Goal: Information Seeking & Learning: Learn about a topic

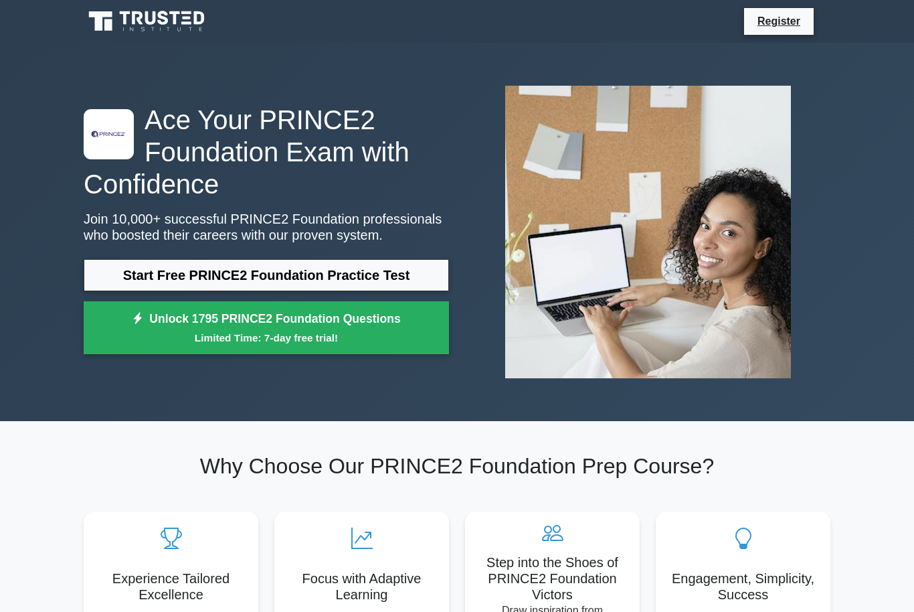
click at [122, 289] on link "Start Free PRINCE2 Foundation Practice Test" at bounding box center [266, 275] width 365 height 32
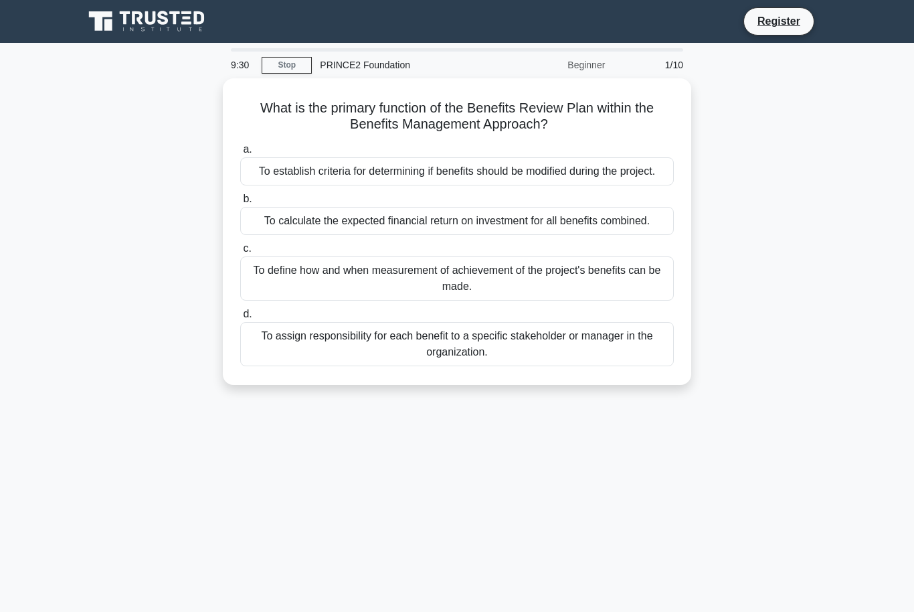
click at [272, 300] on div "To define how and when measurement of achievement of the project's benefits can…" at bounding box center [457, 278] width 434 height 44
click at [240, 253] on input "c. To define how and when measurement of achievement of the project's benefits …" at bounding box center [240, 248] width 0 height 9
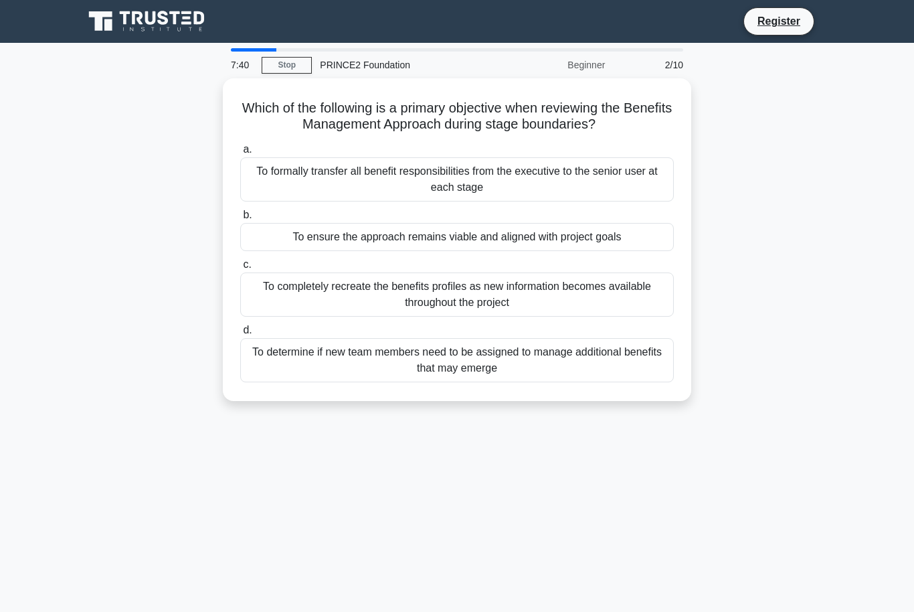
click at [286, 245] on div "To ensure the approach remains viable and aligned with project goals" at bounding box center [457, 237] width 434 height 28
click at [240, 219] on input "b. To ensure the approach remains viable and aligned with project goals" at bounding box center [240, 215] width 0 height 9
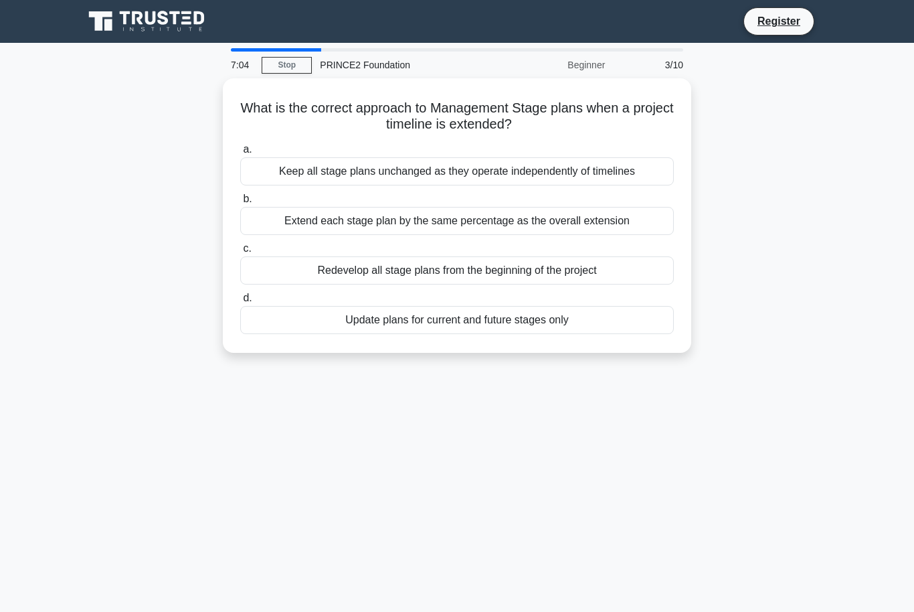
click at [300, 324] on div "Update plans for current and future stages only" at bounding box center [457, 320] width 434 height 28
click at [240, 302] on input "d. Update plans for current and future stages only" at bounding box center [240, 298] width 0 height 9
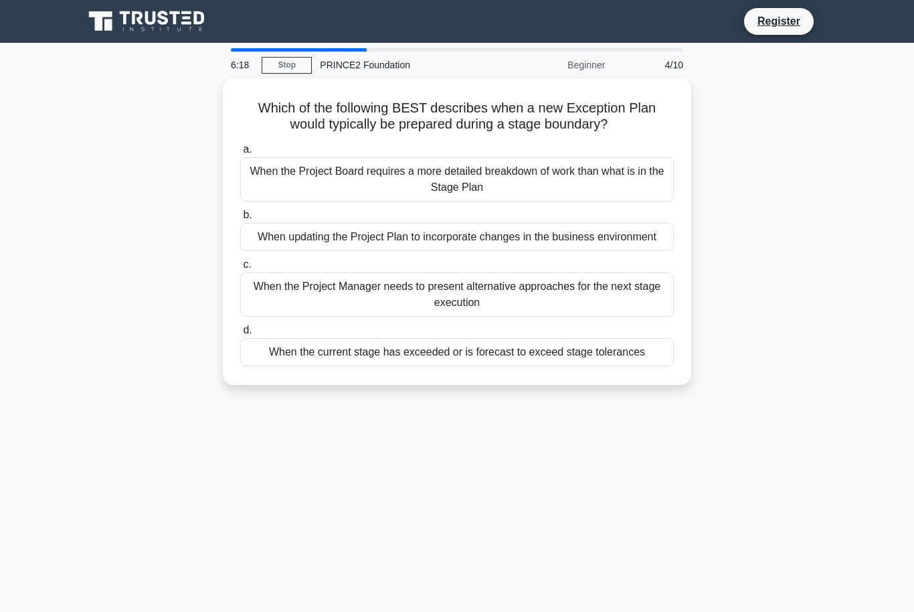
click at [354, 366] on div "When the current stage has exceeded or is forecast to exceed stage tolerances" at bounding box center [457, 352] width 434 height 28
click at [240, 335] on input "d. When the current stage has exceeded or is forecast to exceed stage tolerances" at bounding box center [240, 330] width 0 height 9
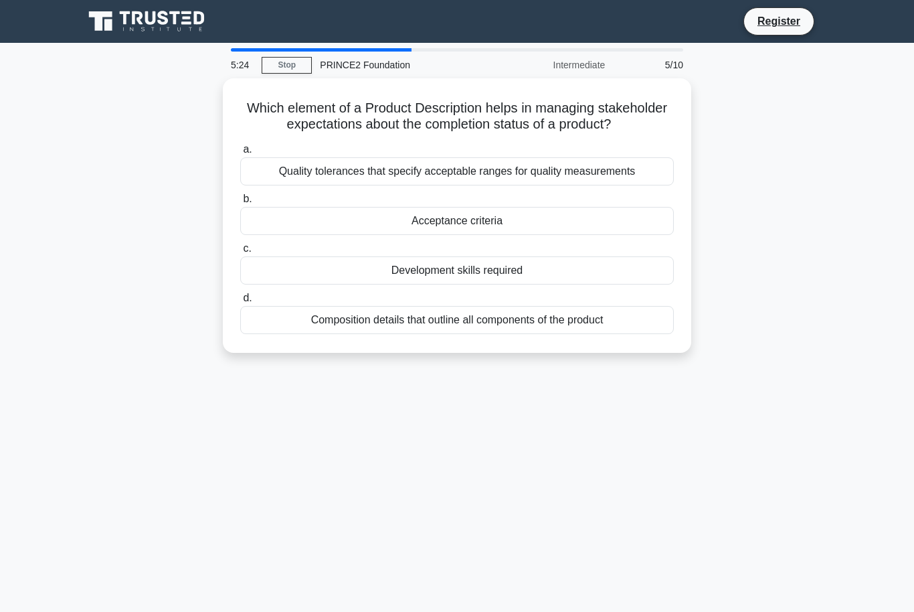
click at [338, 235] on div "Acceptance criteria" at bounding box center [457, 221] width 434 height 28
click at [240, 203] on input "b. Acceptance criteria" at bounding box center [240, 199] width 0 height 9
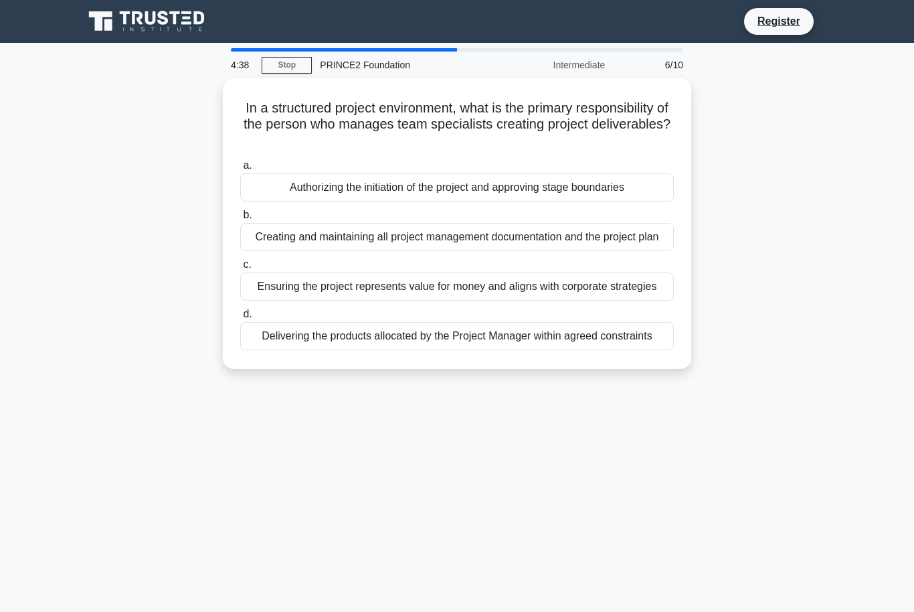
click at [470, 350] on div "Delivering the products allocated by the Project Manager within agreed constrai…" at bounding box center [457, 336] width 434 height 28
click at [240, 319] on input "d. Delivering the products allocated by the Project Manager within agreed const…" at bounding box center [240, 314] width 0 height 9
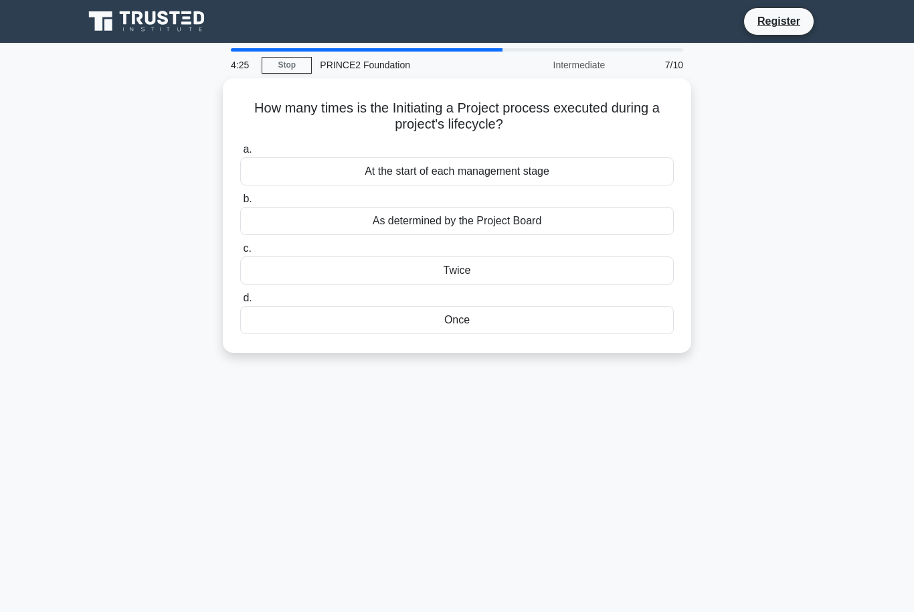
click at [454, 321] on div "Once" at bounding box center [457, 320] width 434 height 28
click at [240, 302] on input "d. Once" at bounding box center [240, 298] width 0 height 9
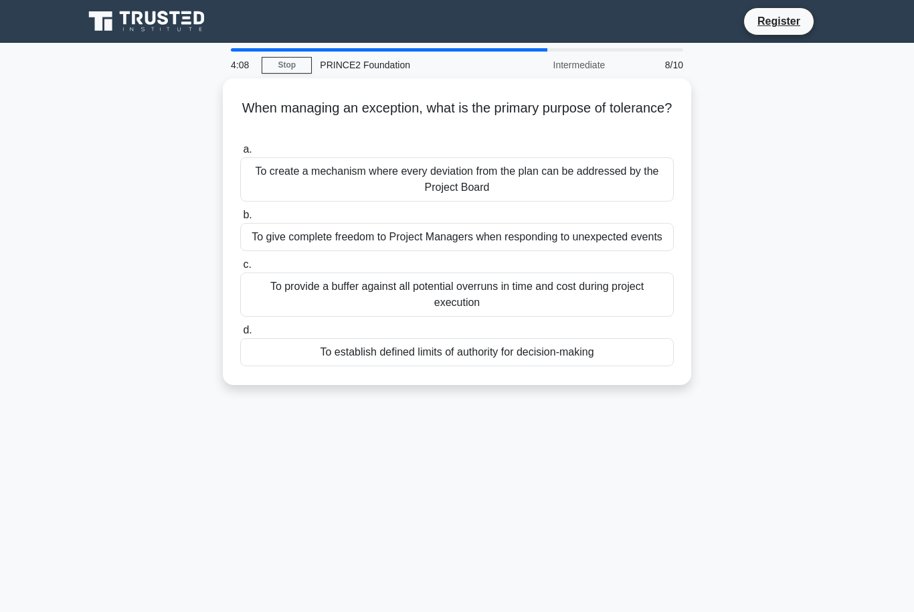
click at [462, 366] on div "To establish defined limits of authority for decision-making" at bounding box center [457, 352] width 434 height 28
click at [240, 335] on input "d. To establish defined limits of authority for decision-making" at bounding box center [240, 330] width 0 height 9
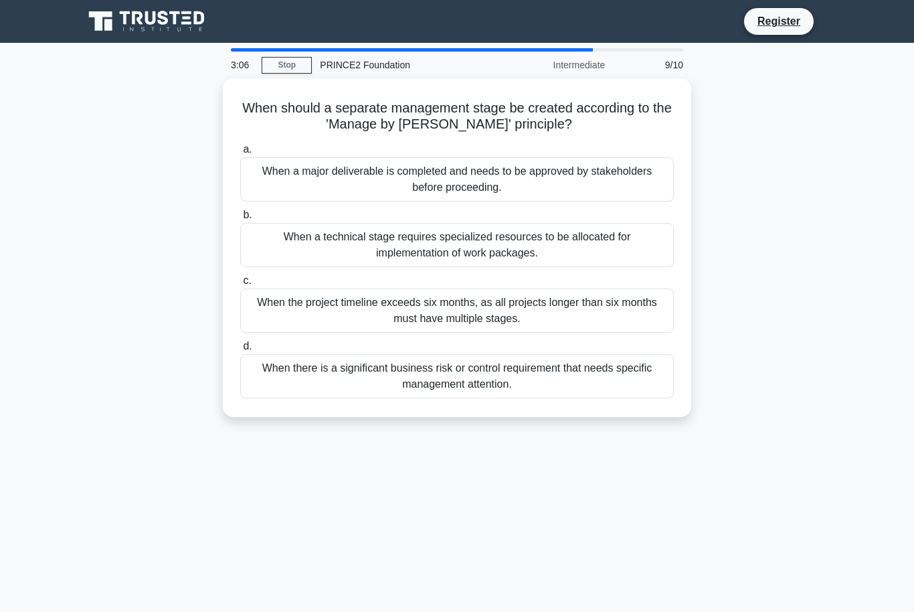
click at [326, 164] on div "When a major deliverable is completed and needs to be approved by stakeholders …" at bounding box center [457, 179] width 434 height 44
click at [240, 154] on input "a. When a major deliverable is completed and needs to be approved by stakeholde…" at bounding box center [240, 149] width 0 height 9
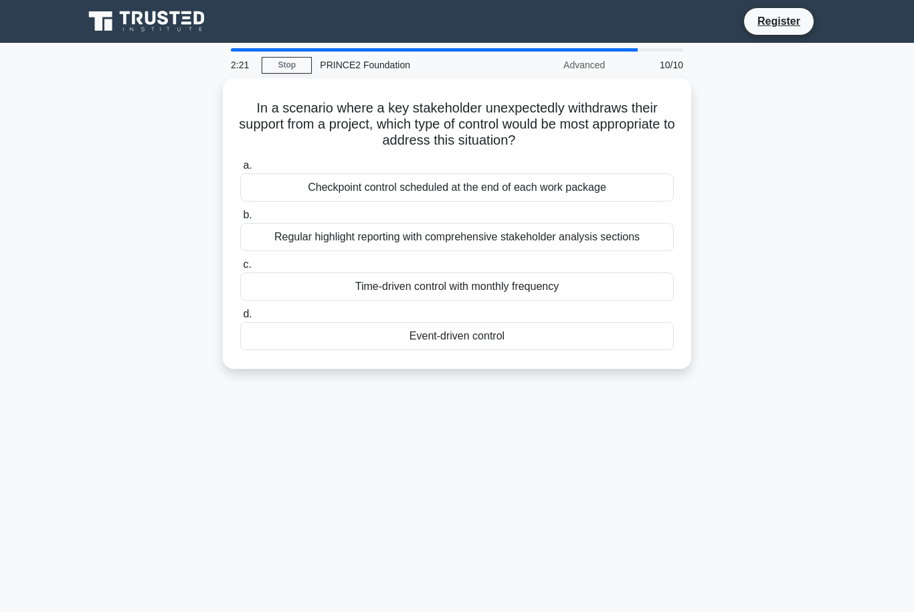
click at [283, 236] on div "Regular highlight reporting with comprehensive stakeholder analysis sections" at bounding box center [457, 237] width 434 height 28
click at [240, 219] on input "b. Regular highlight reporting with comprehensive stakeholder analysis sections" at bounding box center [240, 215] width 0 height 9
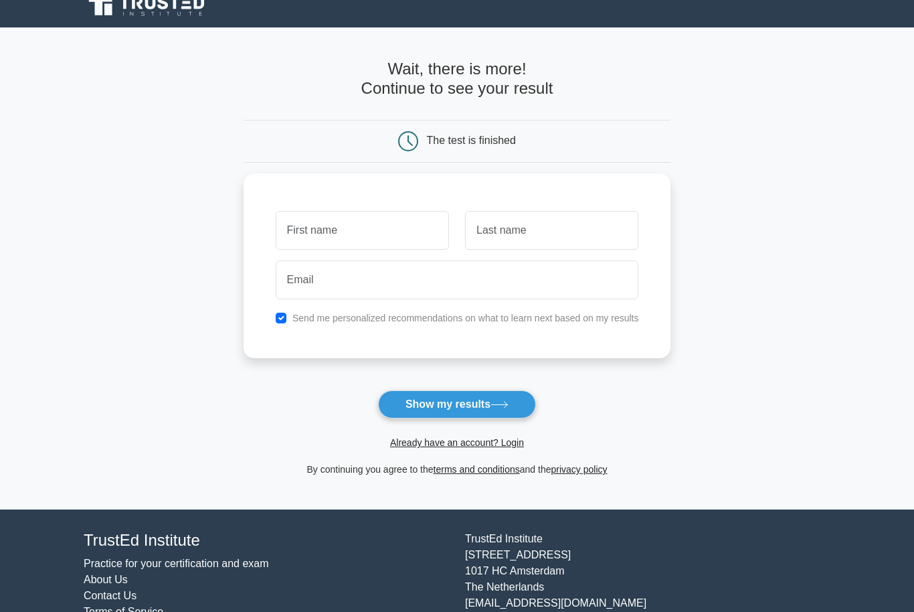
scroll to position [15, 0]
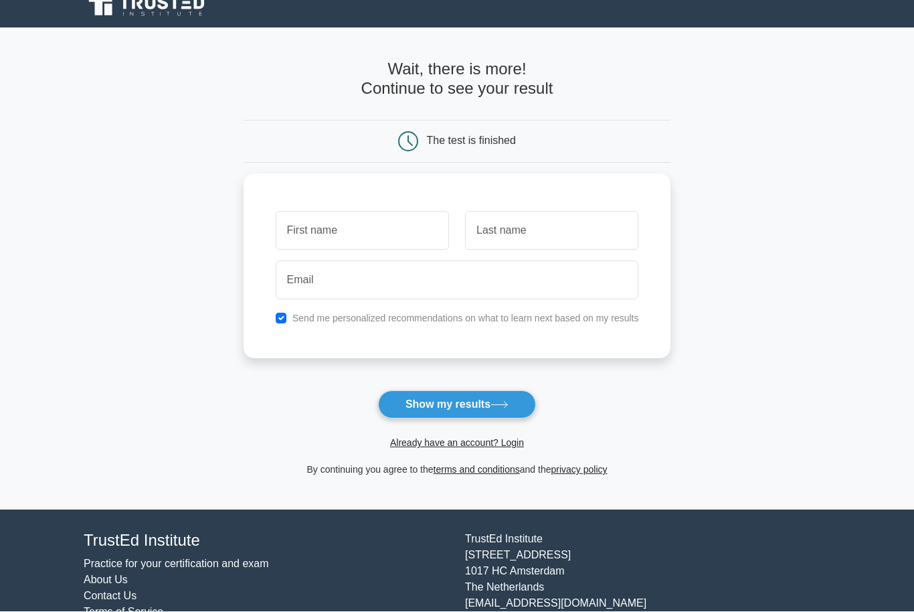
click at [283, 238] on input "text" at bounding box center [362, 230] width 173 height 39
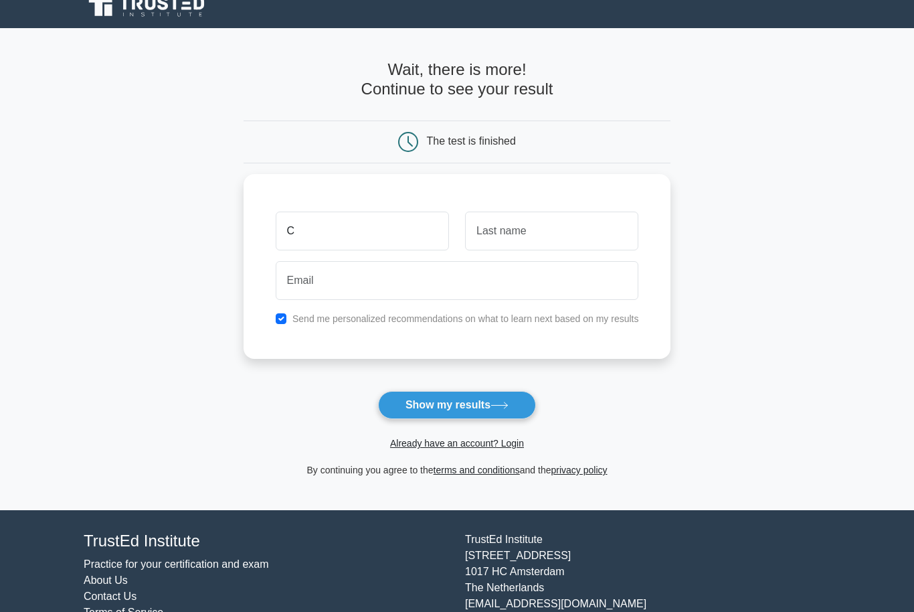
type input "C"
click at [525, 228] on input "text" at bounding box center [551, 230] width 173 height 39
type input "Hugh"
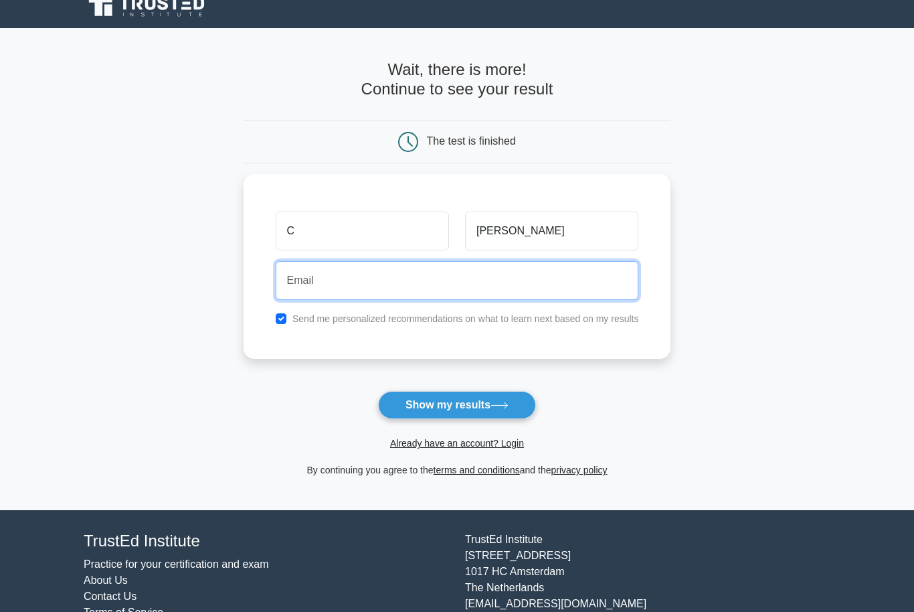
click at [395, 279] on input "email" at bounding box center [457, 280] width 363 height 39
type input "clairehughes8@gmail.com"
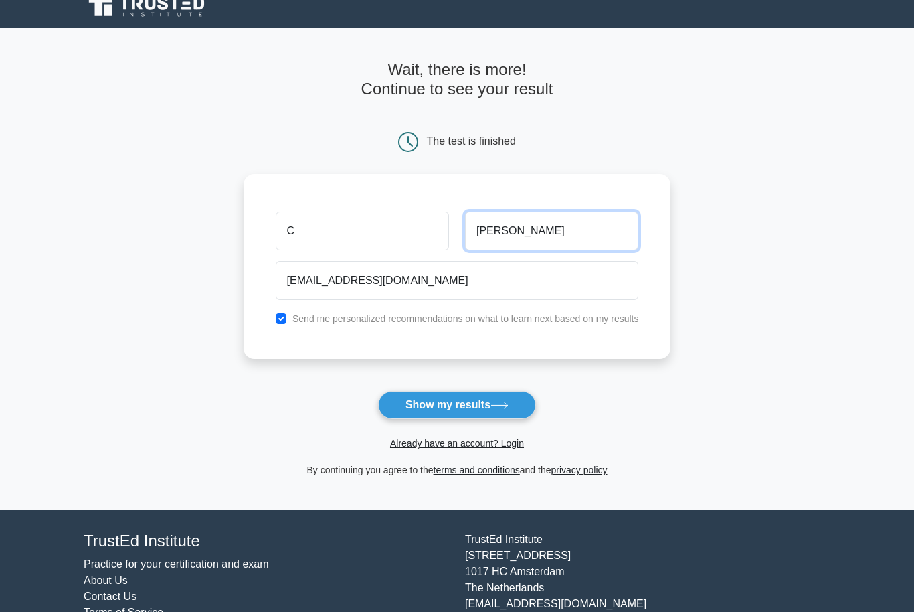
click at [531, 231] on input "Hugh" at bounding box center [551, 230] width 173 height 39
type input "Hughes"
click at [495, 406] on icon at bounding box center [499, 404] width 18 height 7
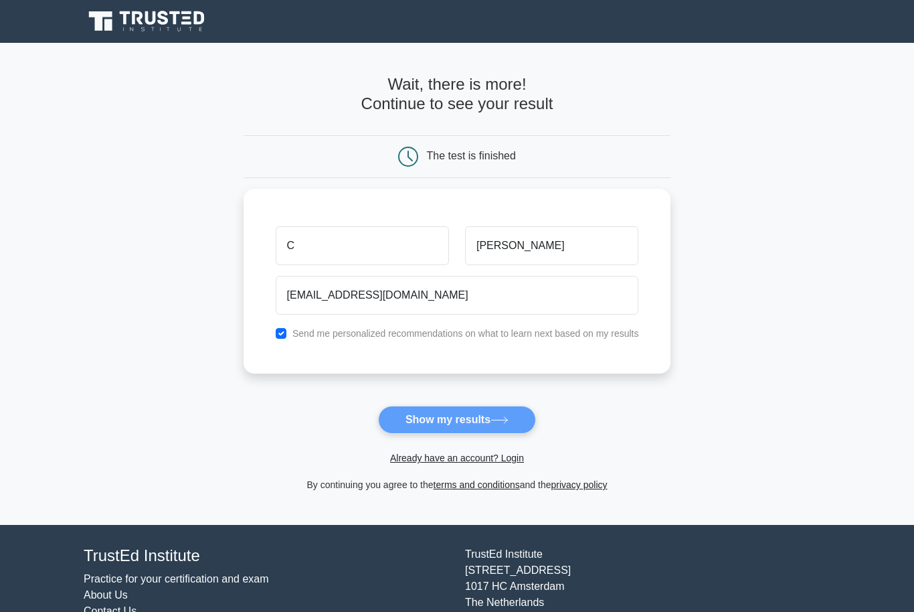
scroll to position [58, 0]
